Goal: Task Accomplishment & Management: Manage account settings

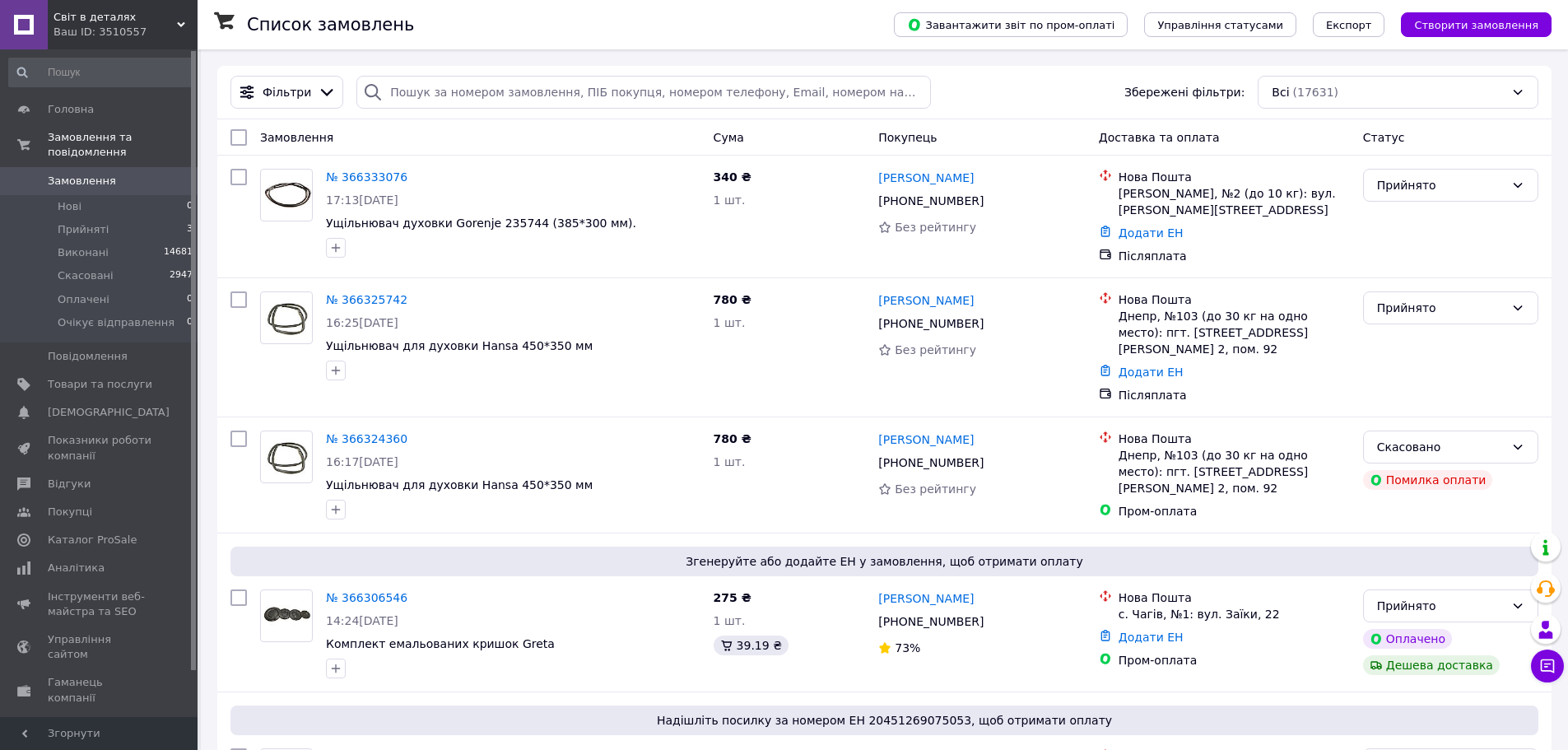
click at [69, 174] on span "Замовлення" at bounding box center [82, 181] width 68 height 15
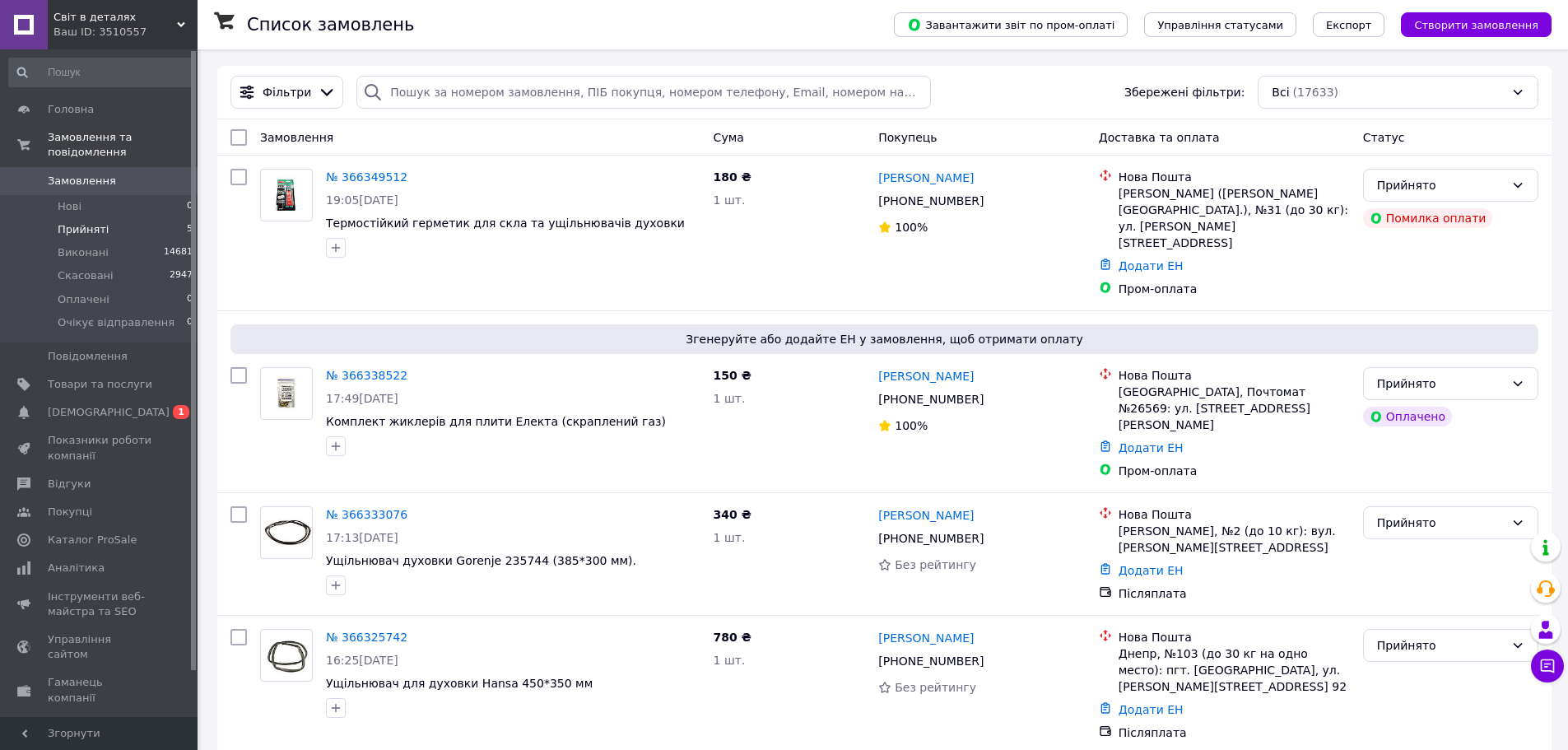
click at [81, 222] on span "Прийняті" at bounding box center [84, 230] width 51 height 15
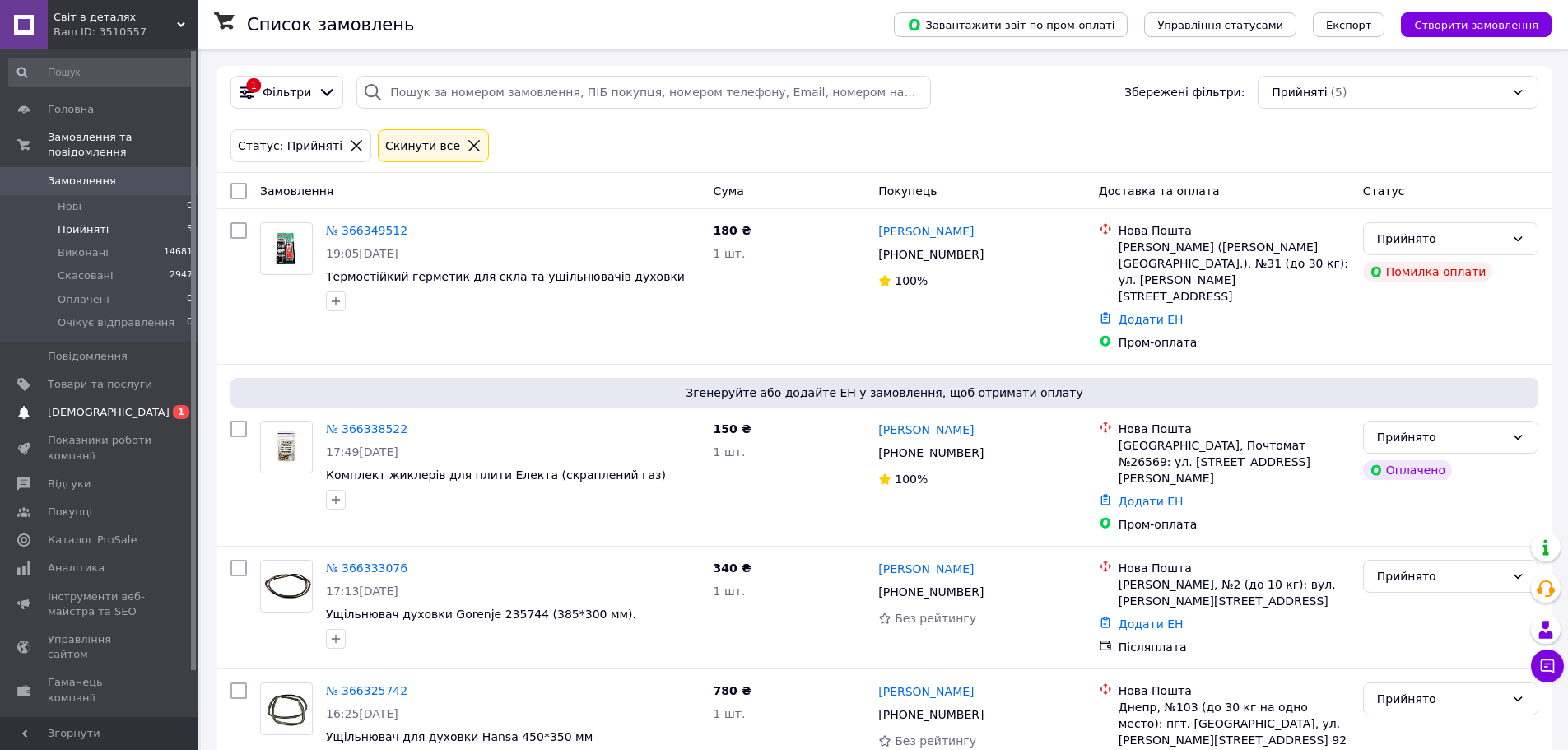
click at [93, 405] on span "[DEMOGRAPHIC_DATA]" at bounding box center [108, 413] width 122 height 15
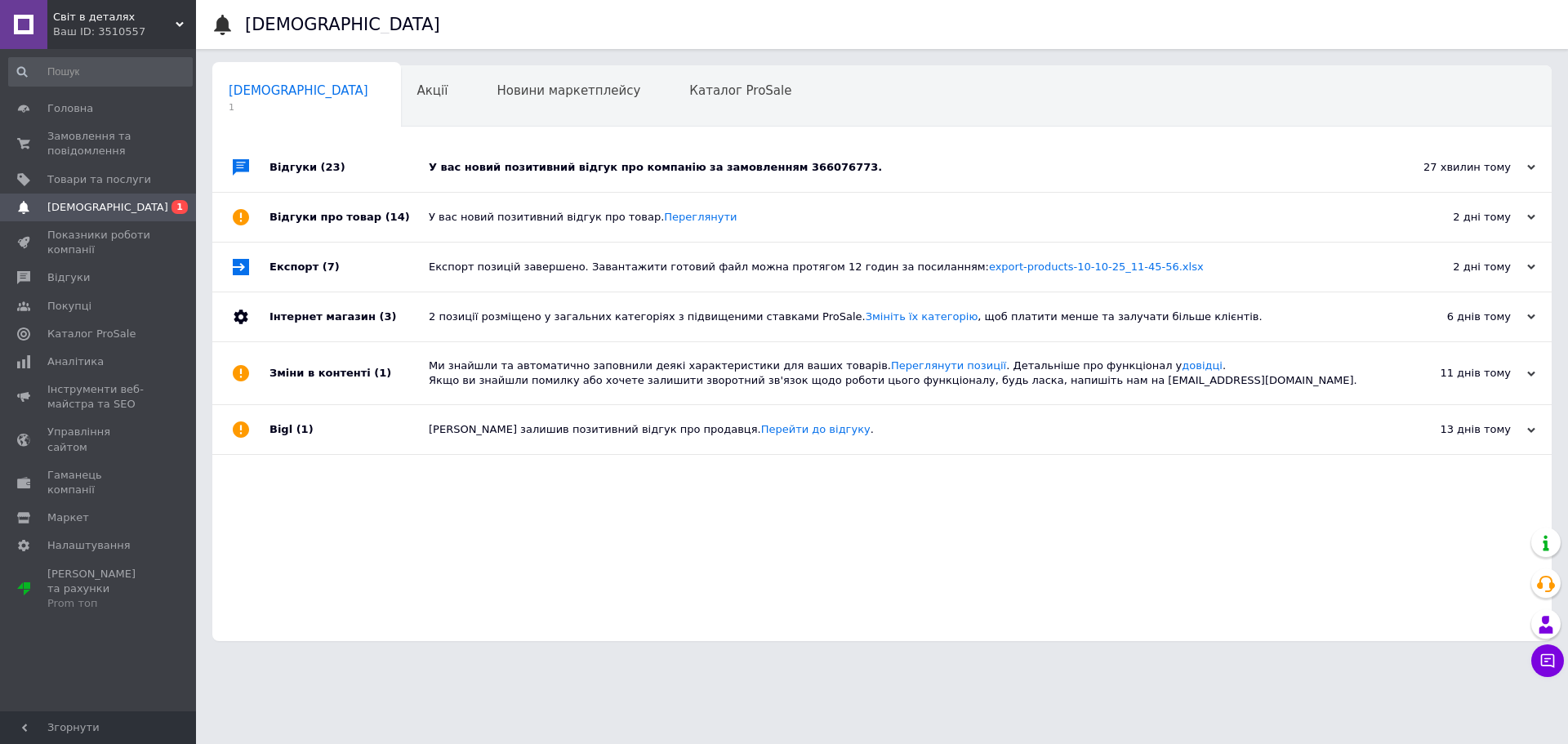
click at [569, 181] on div "У вас новий позитивний відгук про компанію за замовленням 366076773." at bounding box center [900, 168] width 944 height 49
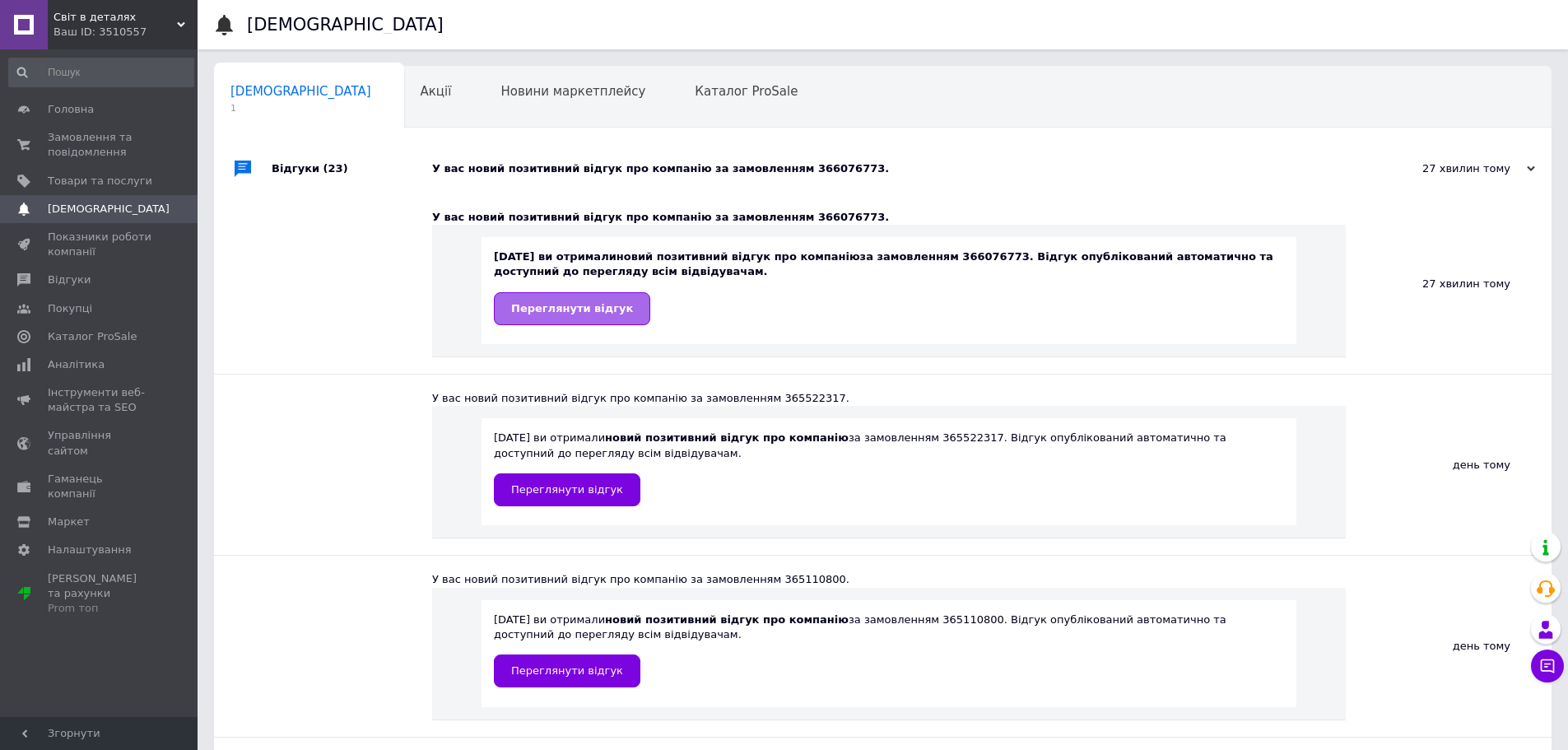
click at [578, 302] on span "Переглянути відгук" at bounding box center [571, 308] width 122 height 12
click at [149, 20] on span "Світ в деталях" at bounding box center [115, 17] width 123 height 15
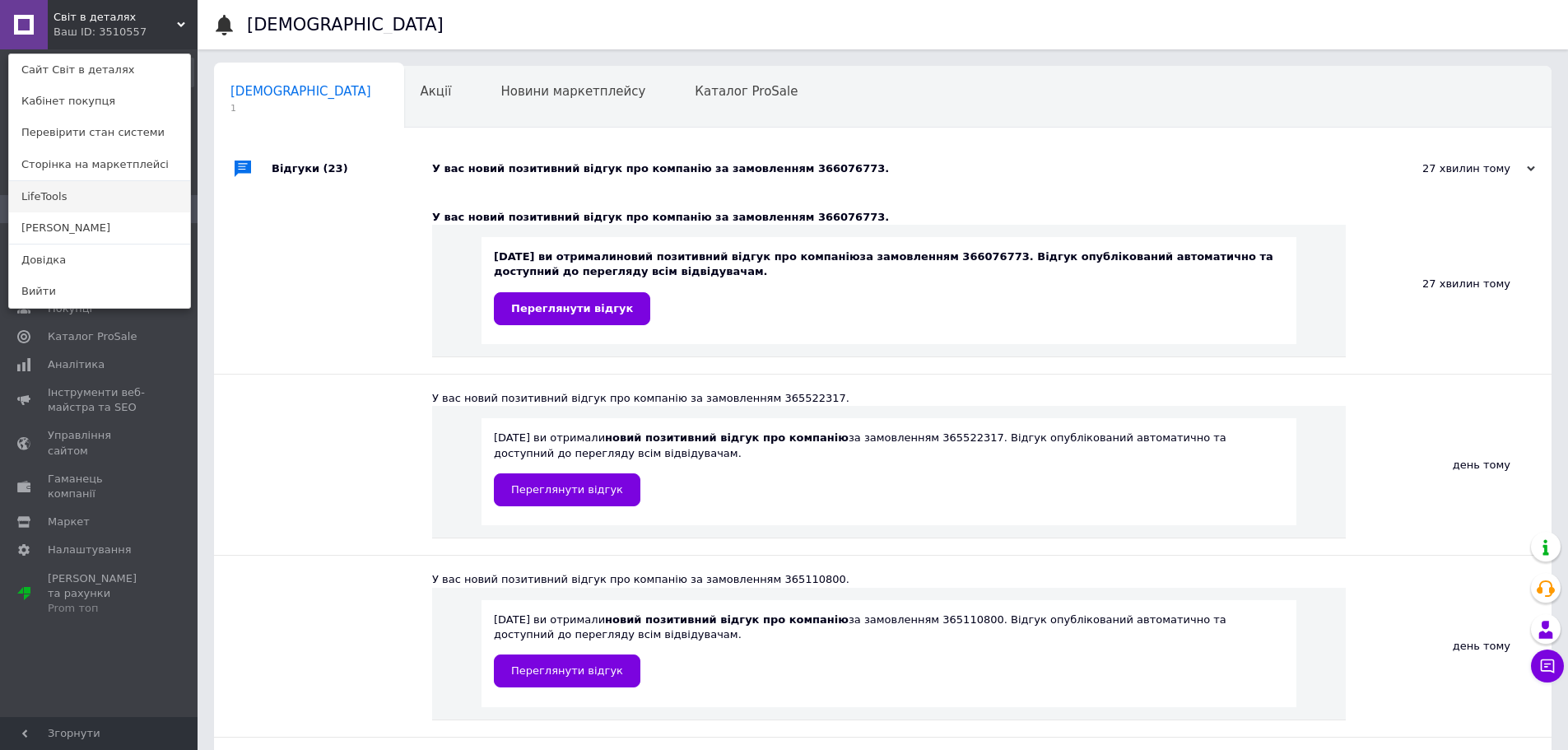
click at [51, 204] on link "LifeTools" at bounding box center [99, 197] width 181 height 31
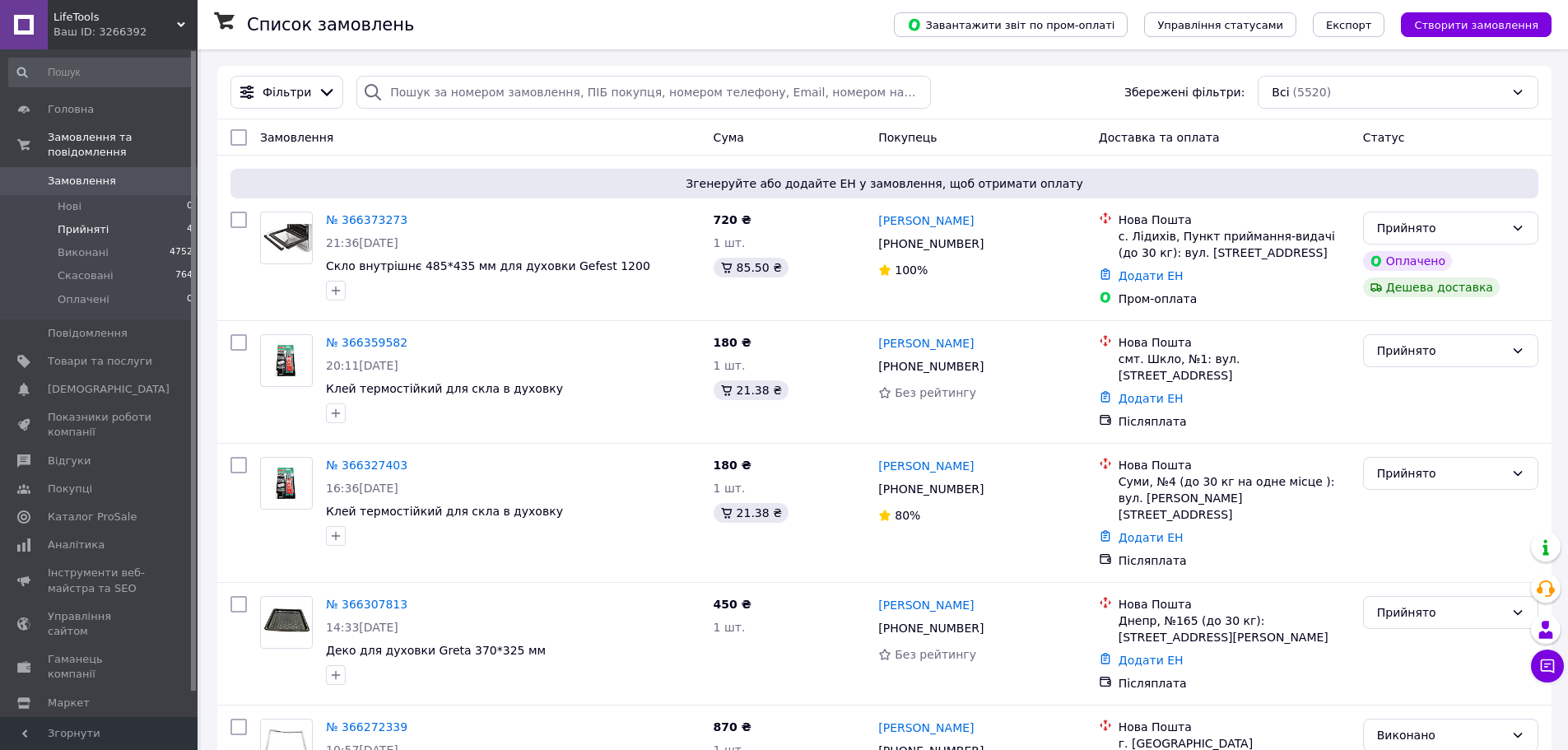
click at [90, 222] on span "Прийняті" at bounding box center [84, 230] width 51 height 15
